Goal: Use online tool/utility: Utilize a website feature to perform a specific function

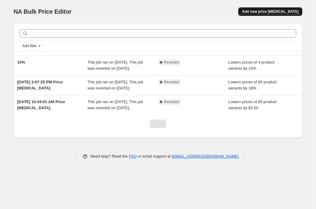
click at [282, 9] on span "Add new price [MEDICAL_DATA]" at bounding box center [270, 11] width 57 height 5
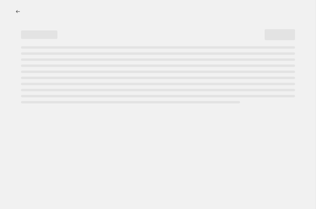
select select "percentage"
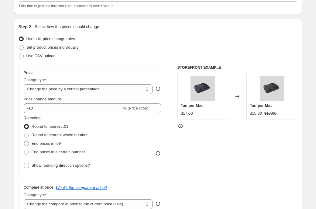
scroll to position [52, 0]
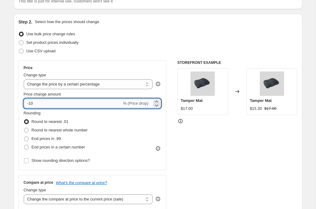
drag, startPoint x: 96, startPoint y: 103, endPoint x: 82, endPoint y: 101, distance: 14.1
click at [82, 101] on input "-10" at bounding box center [73, 104] width 98 height 10
type input "-15"
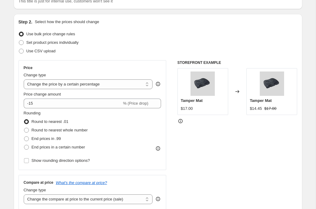
click at [124, 93] on div "Price change amount" at bounding box center [93, 94] width 138 height 6
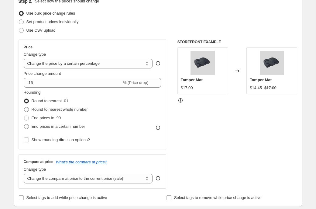
scroll to position [75, 0]
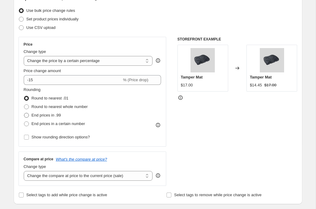
click at [26, 116] on span at bounding box center [26, 115] width 5 height 5
click at [24, 113] on input "End prices in .99" at bounding box center [24, 113] width 0 height 0
radio input "true"
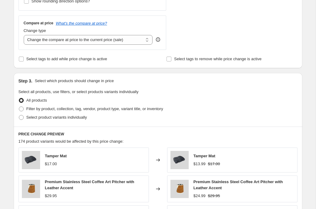
scroll to position [225, 0]
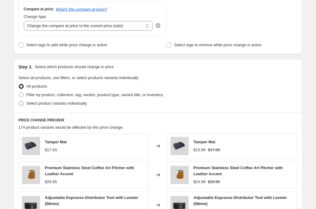
click at [21, 103] on span at bounding box center [21, 103] width 5 height 5
click at [19, 101] on input "Select product variants individually" at bounding box center [19, 101] width 0 height 0
radio input "true"
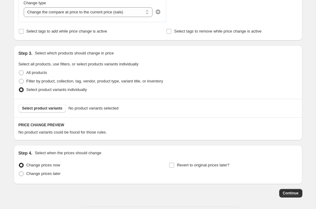
scroll to position [246, 0]
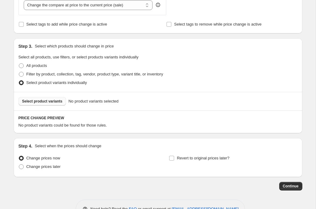
click at [54, 99] on span "Select product variants" at bounding box center [42, 101] width 40 height 5
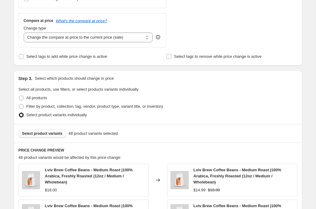
scroll to position [452, 0]
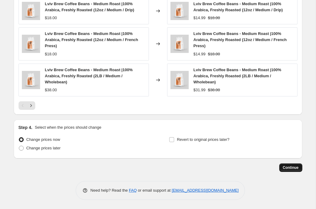
click at [293, 169] on span "Continue" at bounding box center [291, 167] width 16 height 5
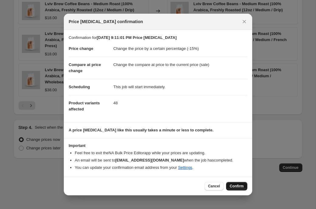
click at [238, 182] on button "Confirm" at bounding box center [236, 186] width 21 height 9
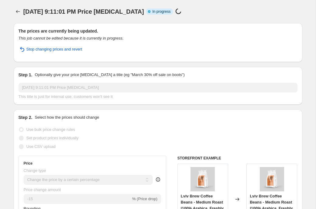
select select "percentage"
